Goal: Transaction & Acquisition: Purchase product/service

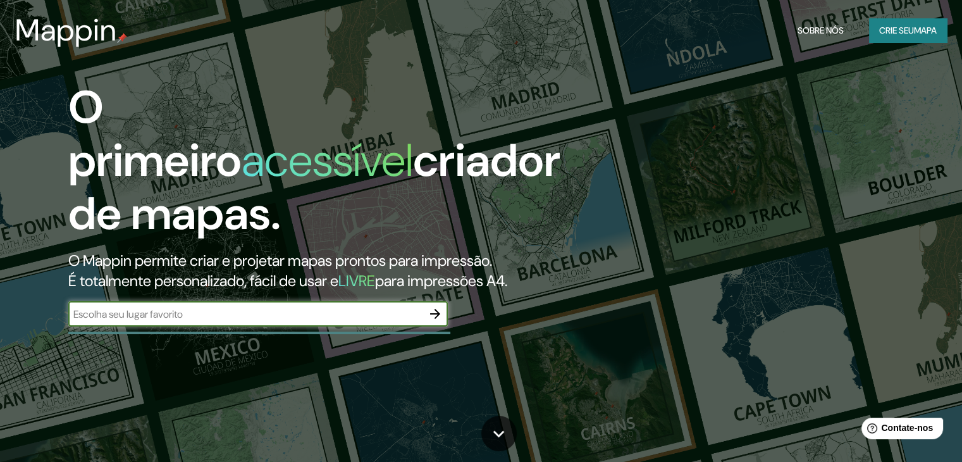
click at [885, 33] on font "Crie seu" at bounding box center [896, 30] width 35 height 11
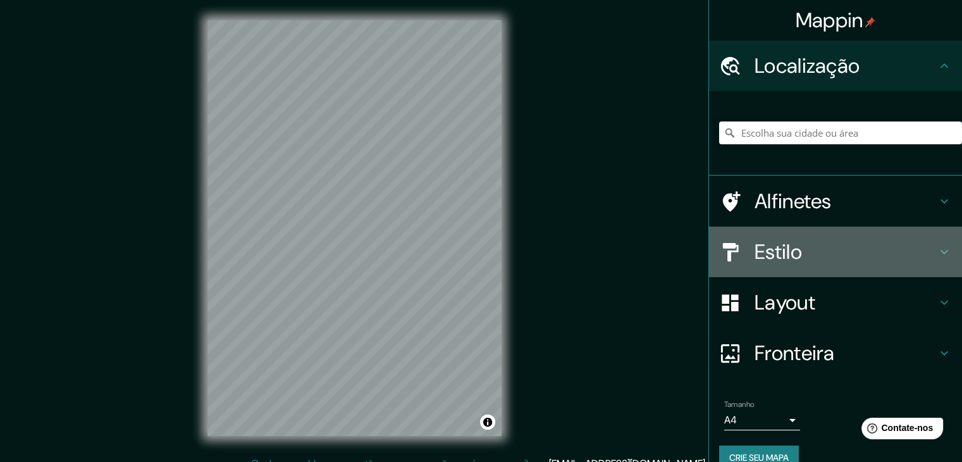
click at [818, 254] on h4 "Estilo" at bounding box center [846, 251] width 182 height 25
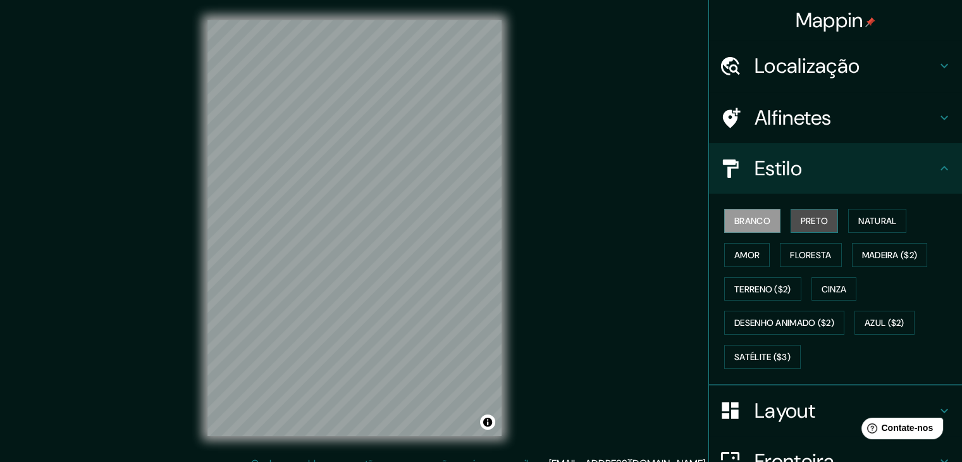
click at [815, 216] on font "Preto" at bounding box center [815, 220] width 28 height 11
click at [829, 70] on font "Localização" at bounding box center [807, 65] width 105 height 27
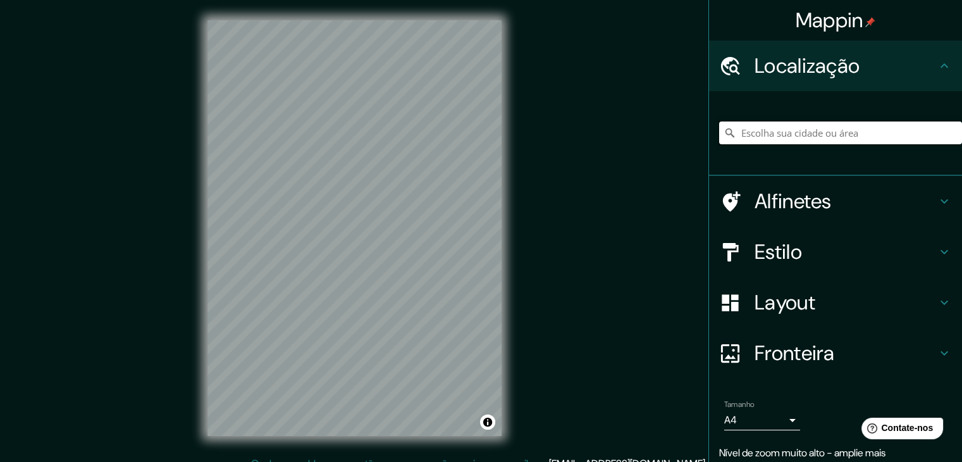
click at [810, 132] on input "Escolha sua cidade ou área" at bounding box center [840, 132] width 243 height 23
type input "Goiânia, [GEOGRAPHIC_DATA], [GEOGRAPHIC_DATA]"
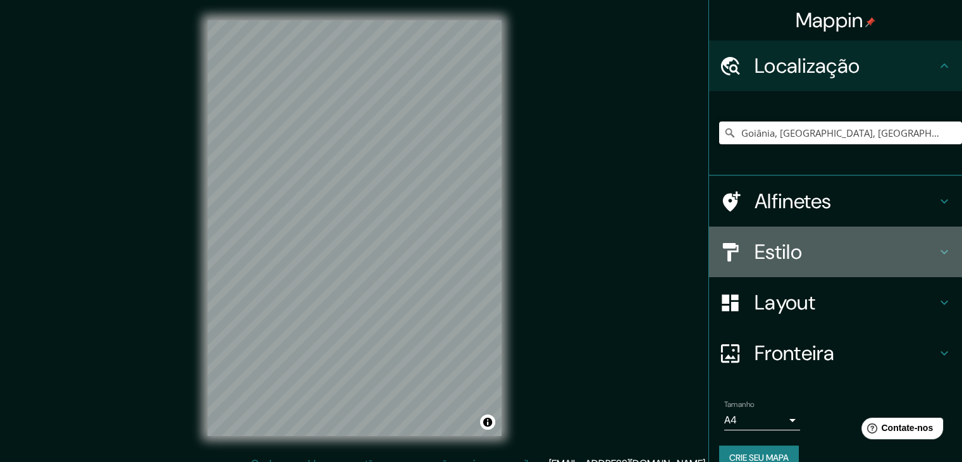
click at [812, 250] on h4 "Estilo" at bounding box center [846, 251] width 182 height 25
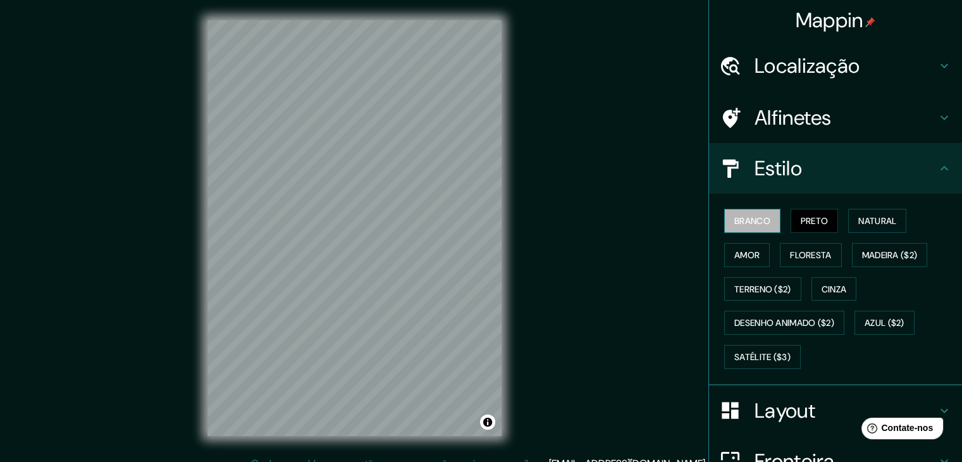
click at [755, 223] on font "Branco" at bounding box center [752, 220] width 36 height 11
click at [806, 223] on font "Preto" at bounding box center [815, 220] width 28 height 11
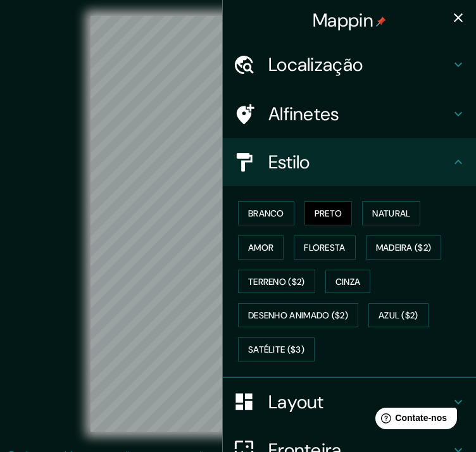
click at [450, 17] on icon "button" at bounding box center [457, 17] width 15 height 15
